Goal: Find specific fact: Find specific fact

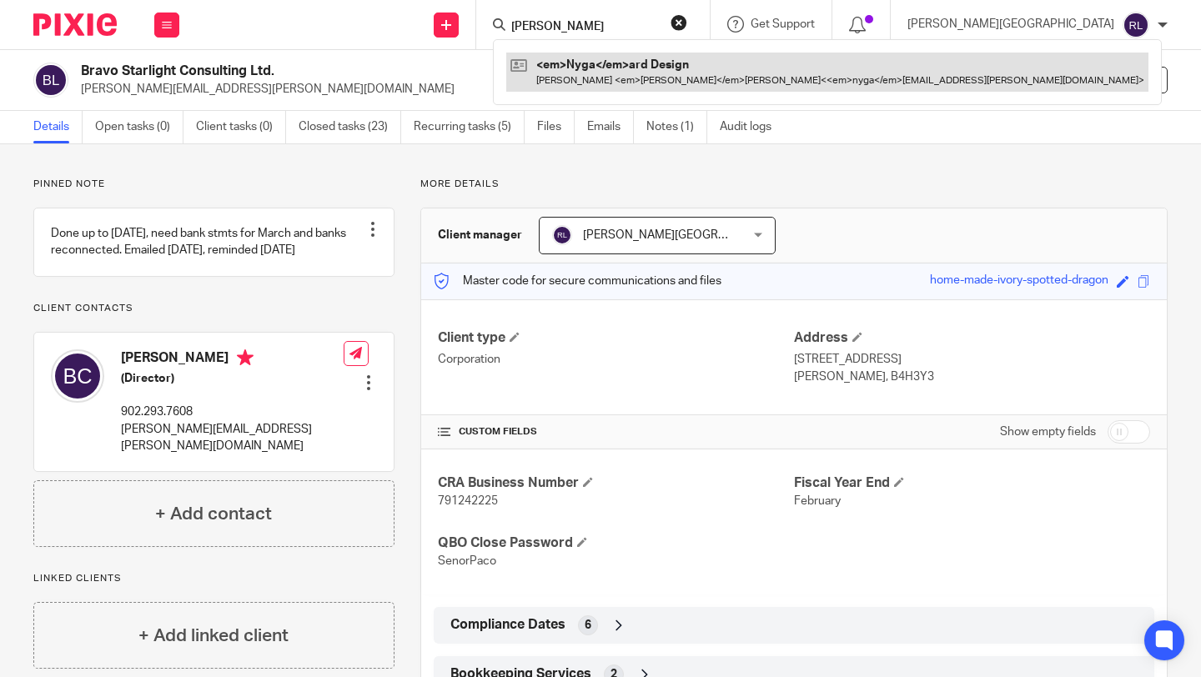
type input "nygaard"
click at [686, 82] on link at bounding box center [827, 72] width 642 height 38
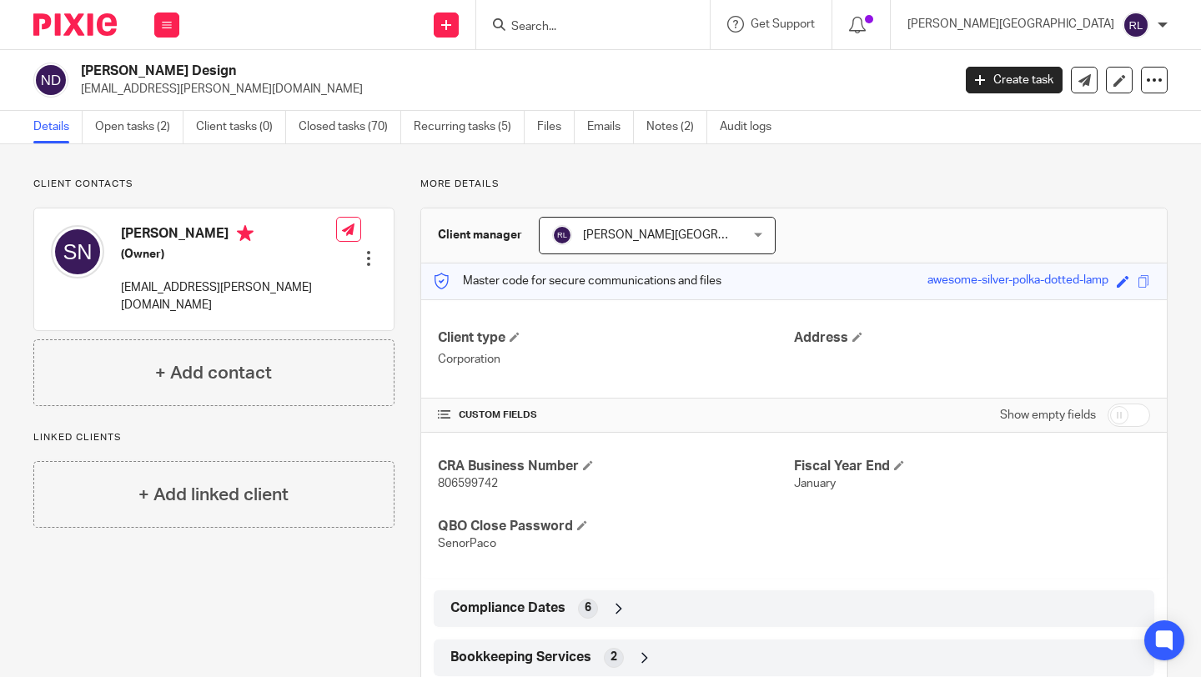
click at [477, 486] on span "806599742" at bounding box center [468, 484] width 60 height 12
copy span "806599742"
